Goal: Information Seeking & Learning: Learn about a topic

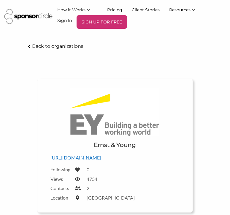
scroll to position [21, 0]
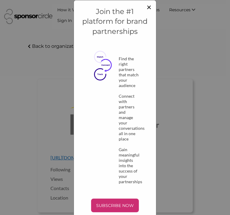
click at [147, 5] on span "×" at bounding box center [149, 7] width 5 height 10
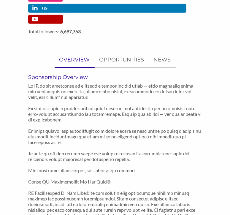
scroll to position [316, 0]
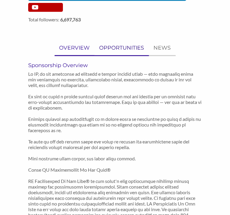
click at [108, 49] on p "OPPORTUNITIES" at bounding box center [121, 48] width 45 height 9
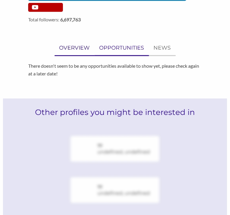
click at [67, 46] on p "OVERVIEW" at bounding box center [74, 48] width 31 height 9
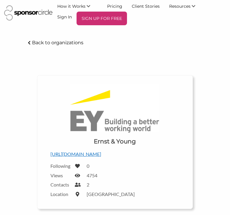
scroll to position [0, 0]
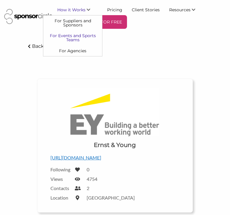
click at [78, 38] on link "For Events and Sports Teams" at bounding box center [72, 37] width 59 height 15
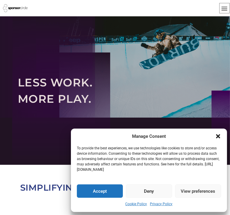
click at [216, 136] on icon "Close dialogue" at bounding box center [218, 136] width 6 height 6
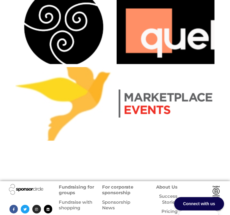
scroll to position [1270, 0]
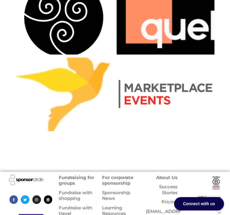
click at [114, 174] on link "For corporate sponsorship" at bounding box center [117, 180] width 31 height 12
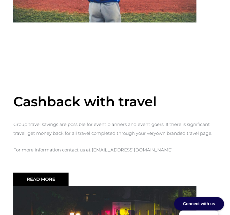
scroll to position [482, 0]
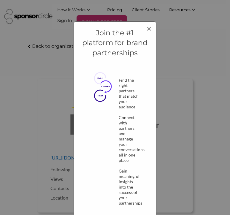
click at [192, 40] on div "Join the #1 platform for brand partnerships Find the right partners that match …" at bounding box center [115, 107] width 230 height 215
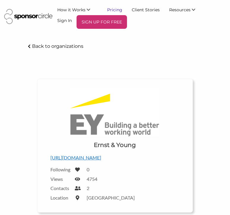
click at [118, 8] on link "Pricing" at bounding box center [114, 9] width 25 height 11
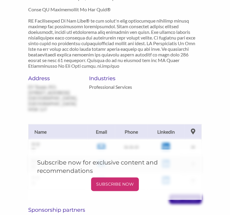
scroll to position [375, 0]
